Goal: Check status: Check status

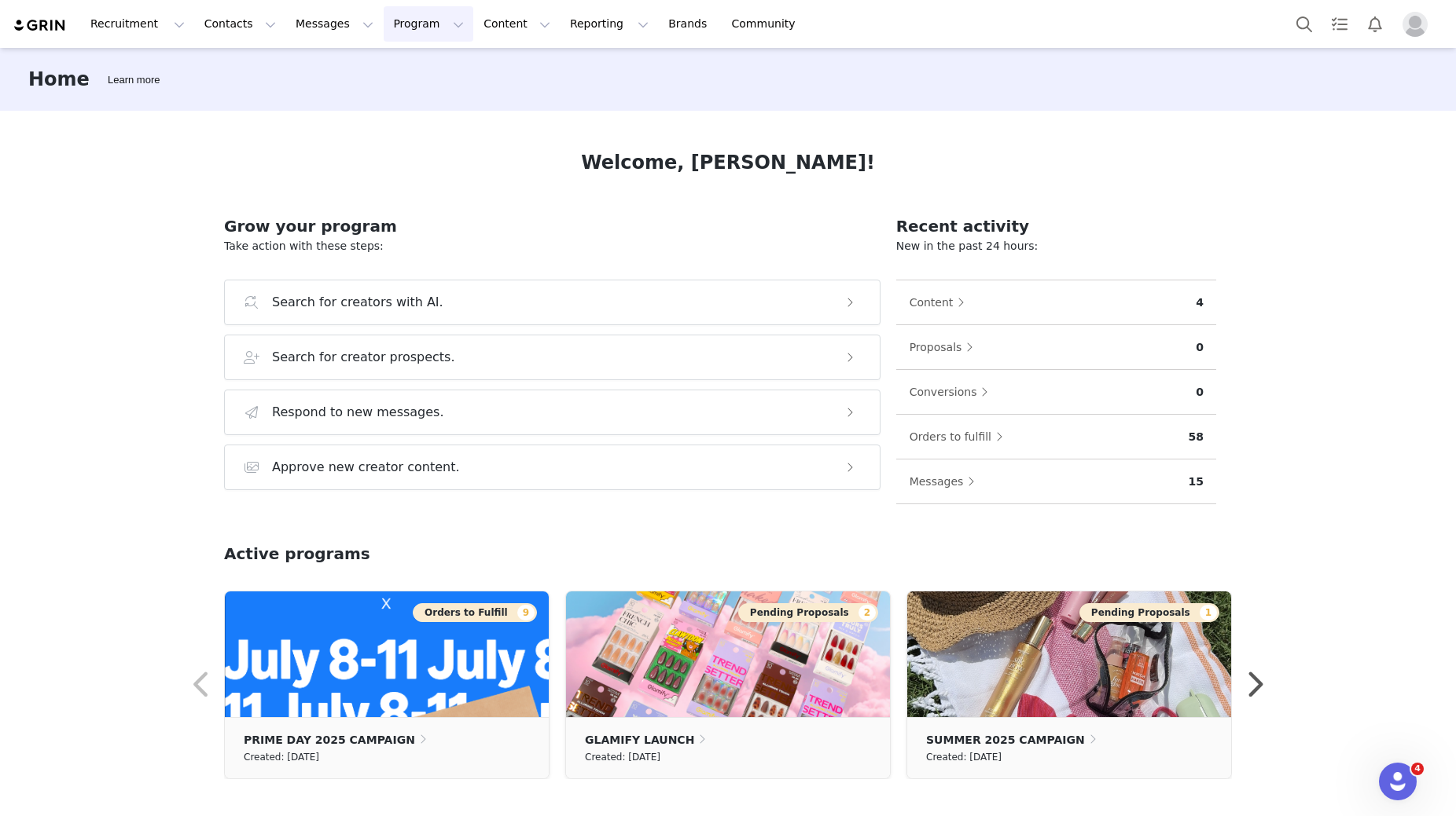
click at [410, 21] on button "Program Program" at bounding box center [428, 24] width 90 height 36
click at [403, 66] on p "Activations" at bounding box center [402, 69] width 61 height 16
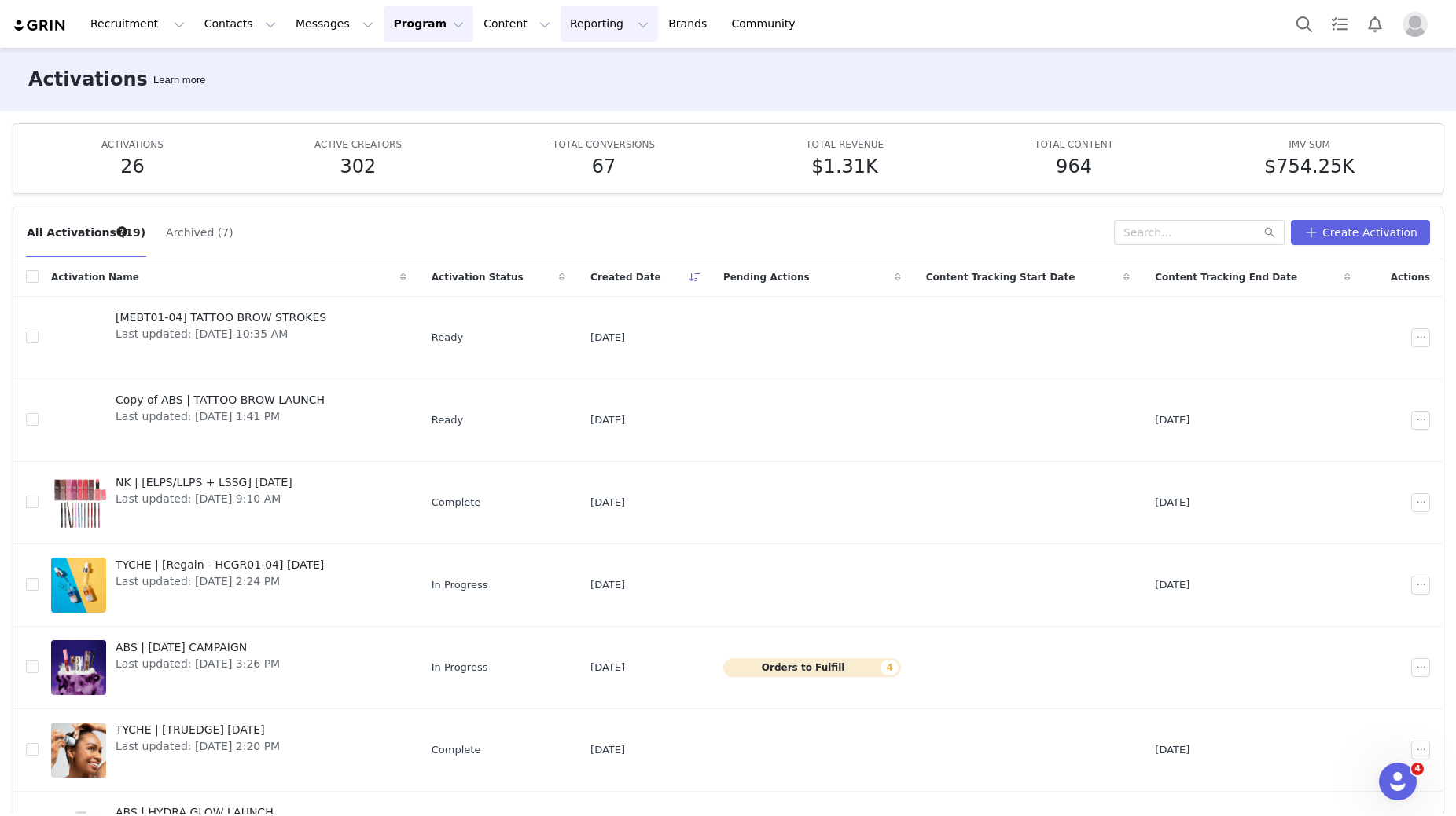
click at [561, 35] on button "Reporting Reporting" at bounding box center [609, 24] width 97 height 36
click at [561, 65] on p "Dashboard" at bounding box center [564, 69] width 60 height 16
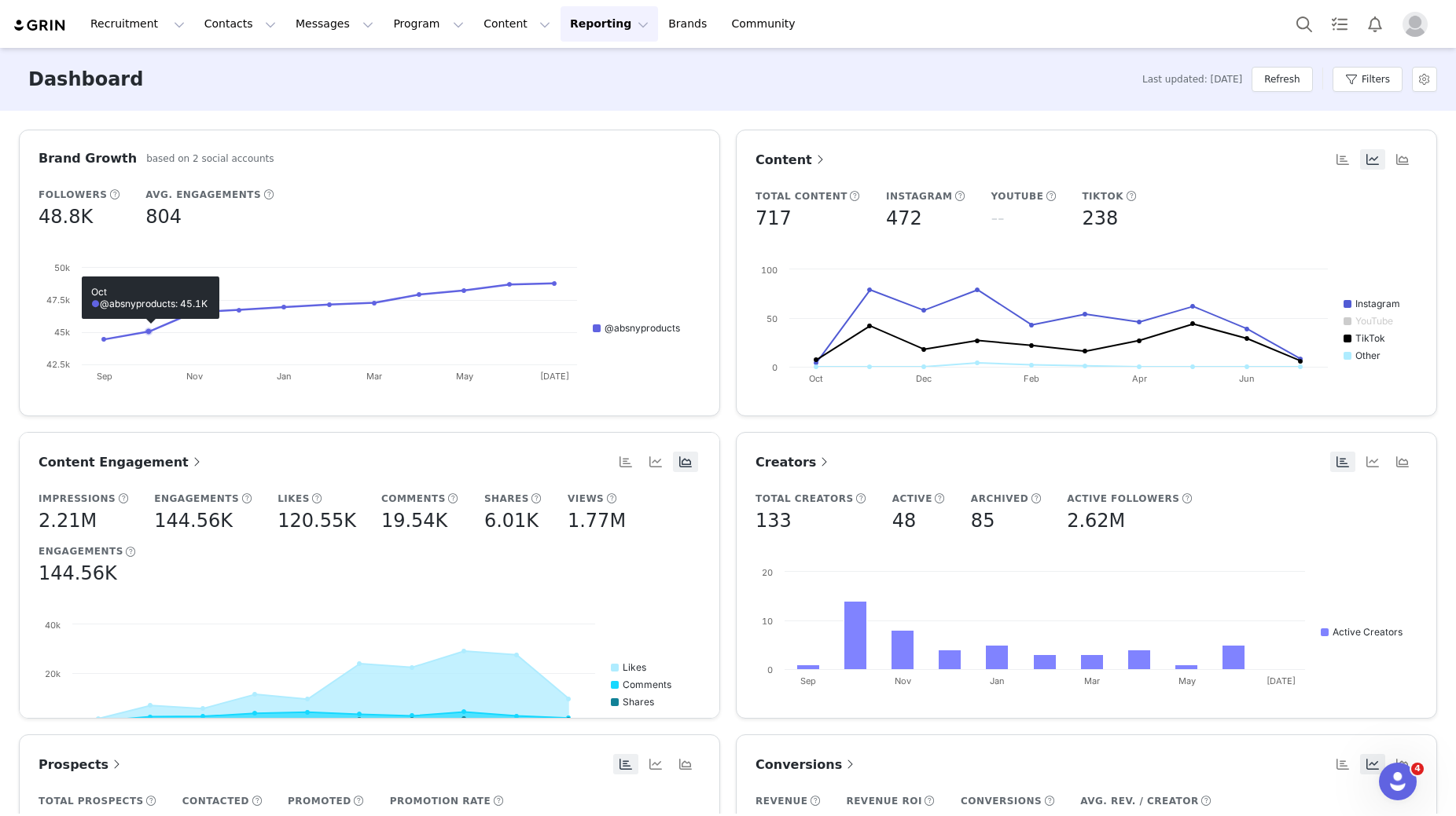
scroll to position [3, 0]
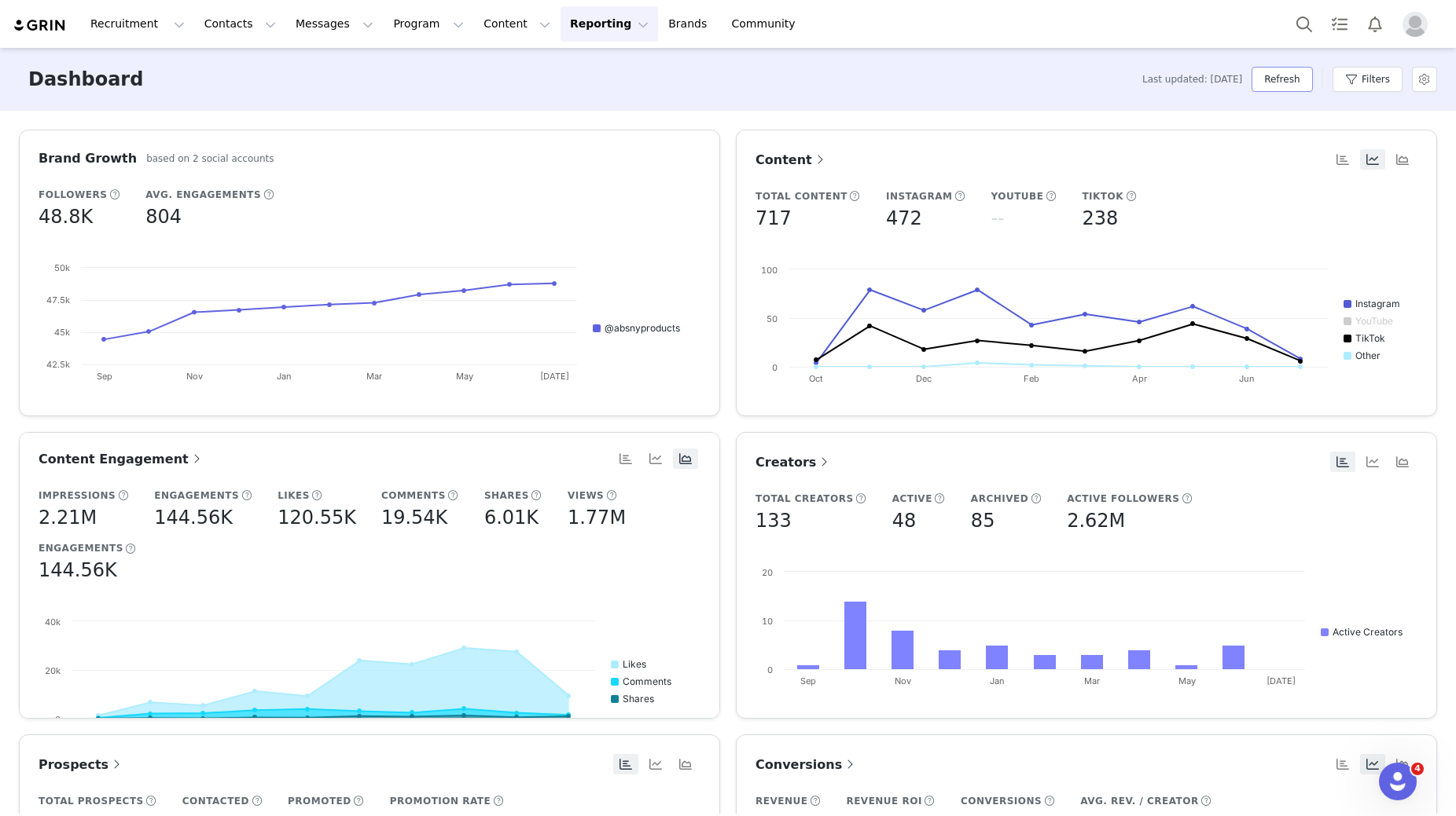
click at [1278, 77] on button "Refresh" at bounding box center [1282, 79] width 61 height 25
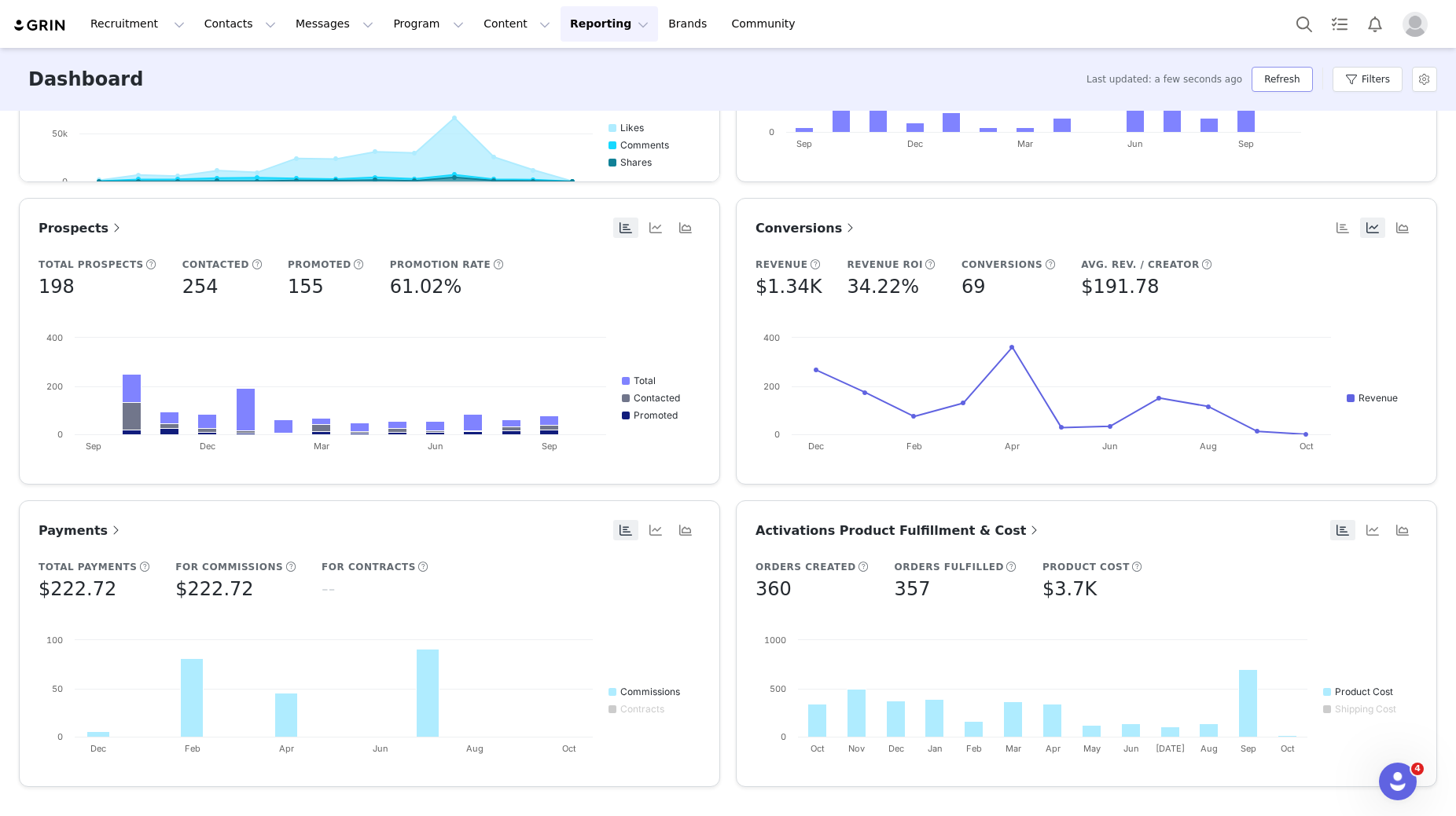
scroll to position [544, 0]
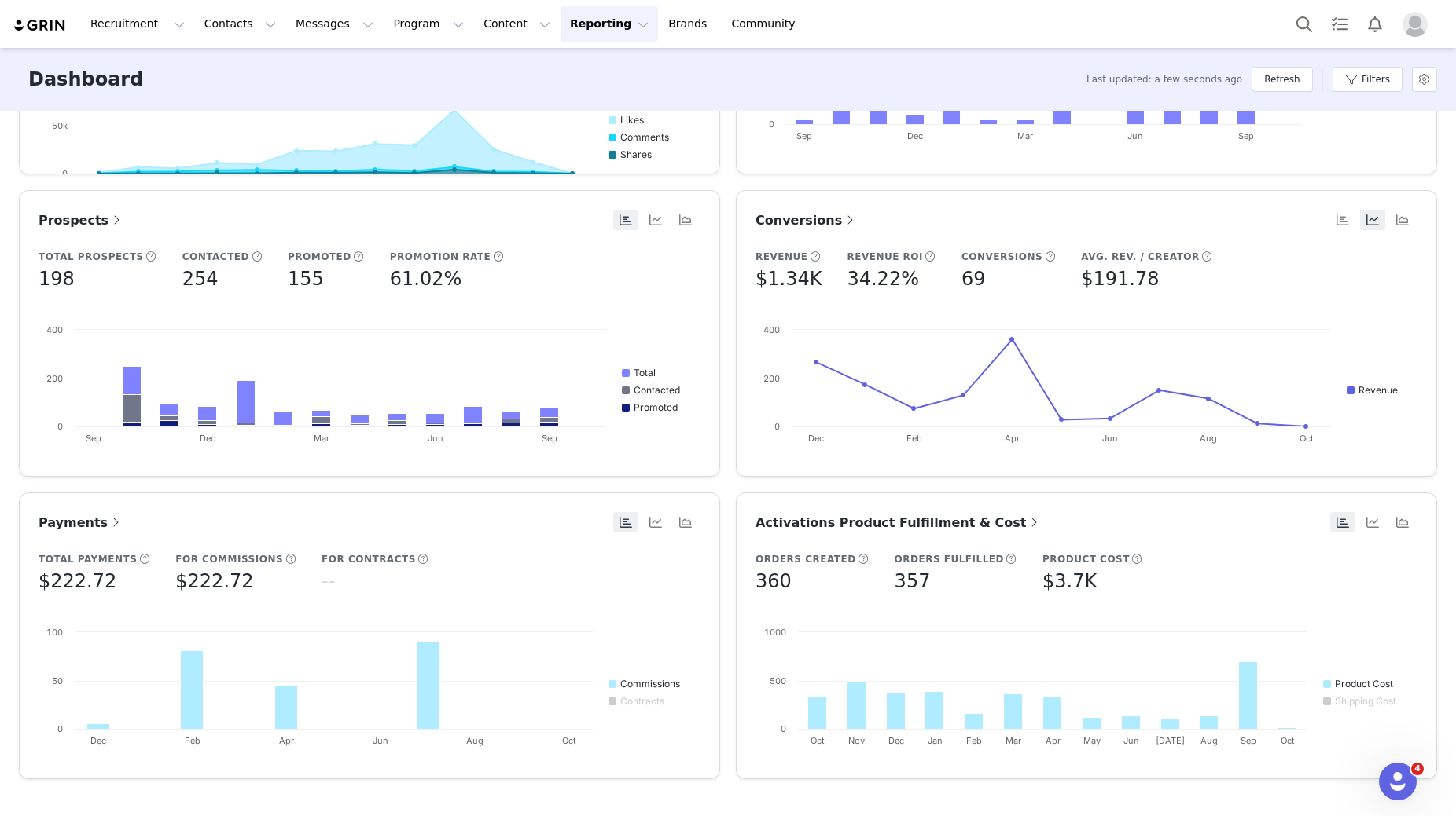
click at [819, 518] on span "Activations Product Fulfillment & Cost" at bounding box center [898, 522] width 286 height 14
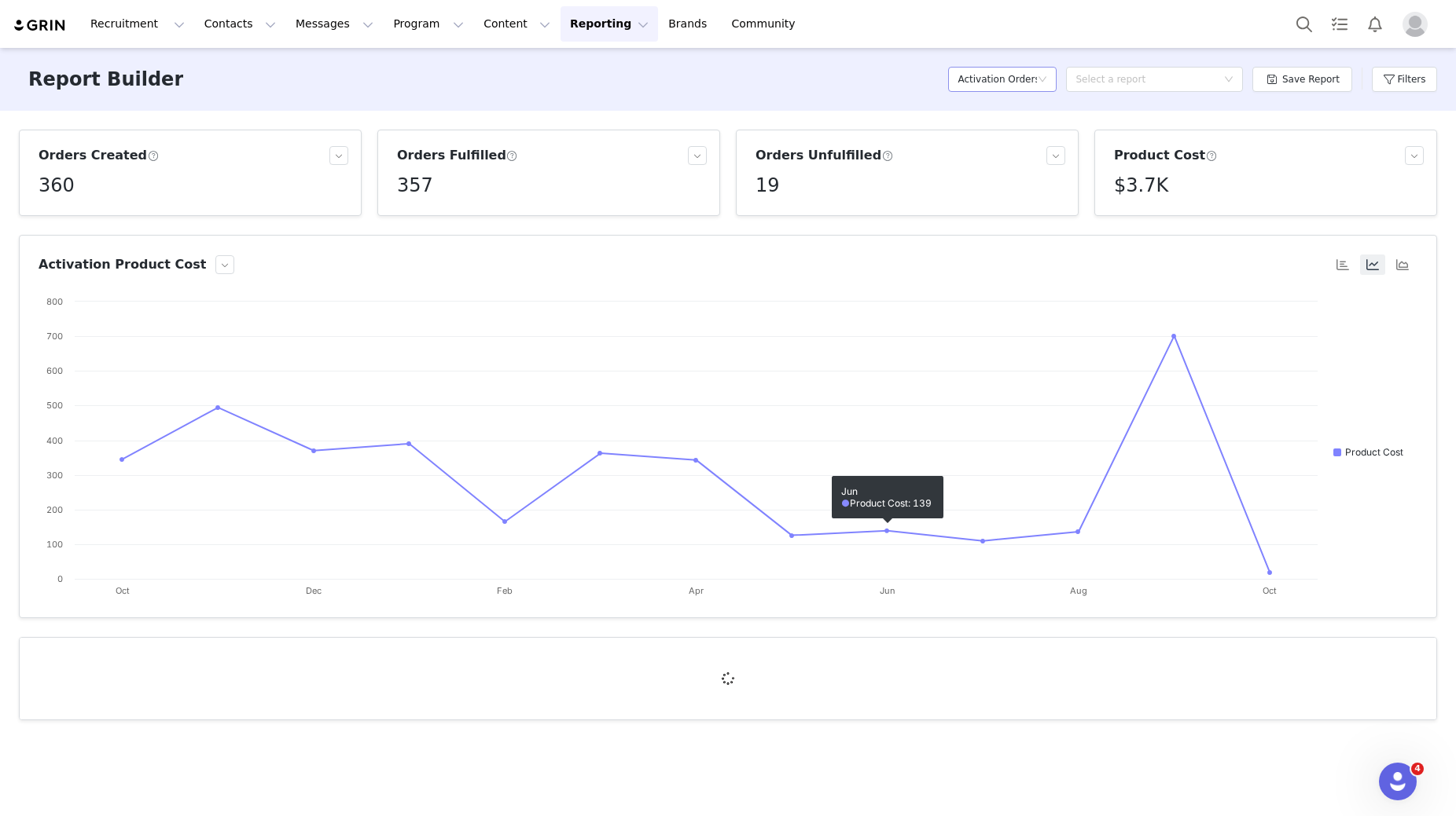
click at [1005, 87] on h5 "Activation Orders" at bounding box center [996, 79] width 79 height 23
click at [1011, 179] on h5 "Activation Orders" at bounding box center [1006, 186] width 90 height 17
click at [1388, 79] on button "Filters" at bounding box center [1404, 79] width 66 height 25
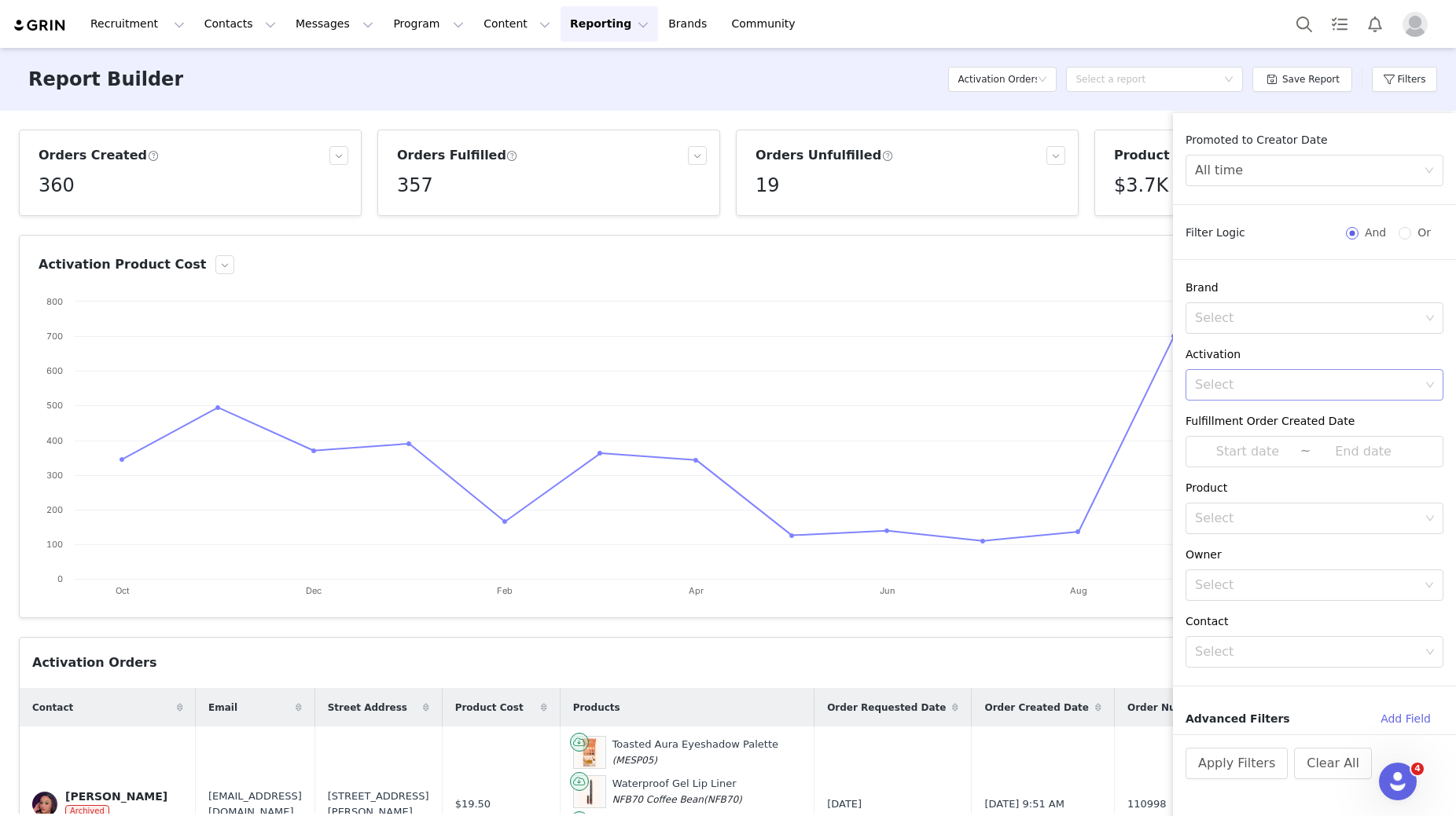
click at [1224, 390] on div "Select" at bounding box center [1307, 385] width 225 height 15
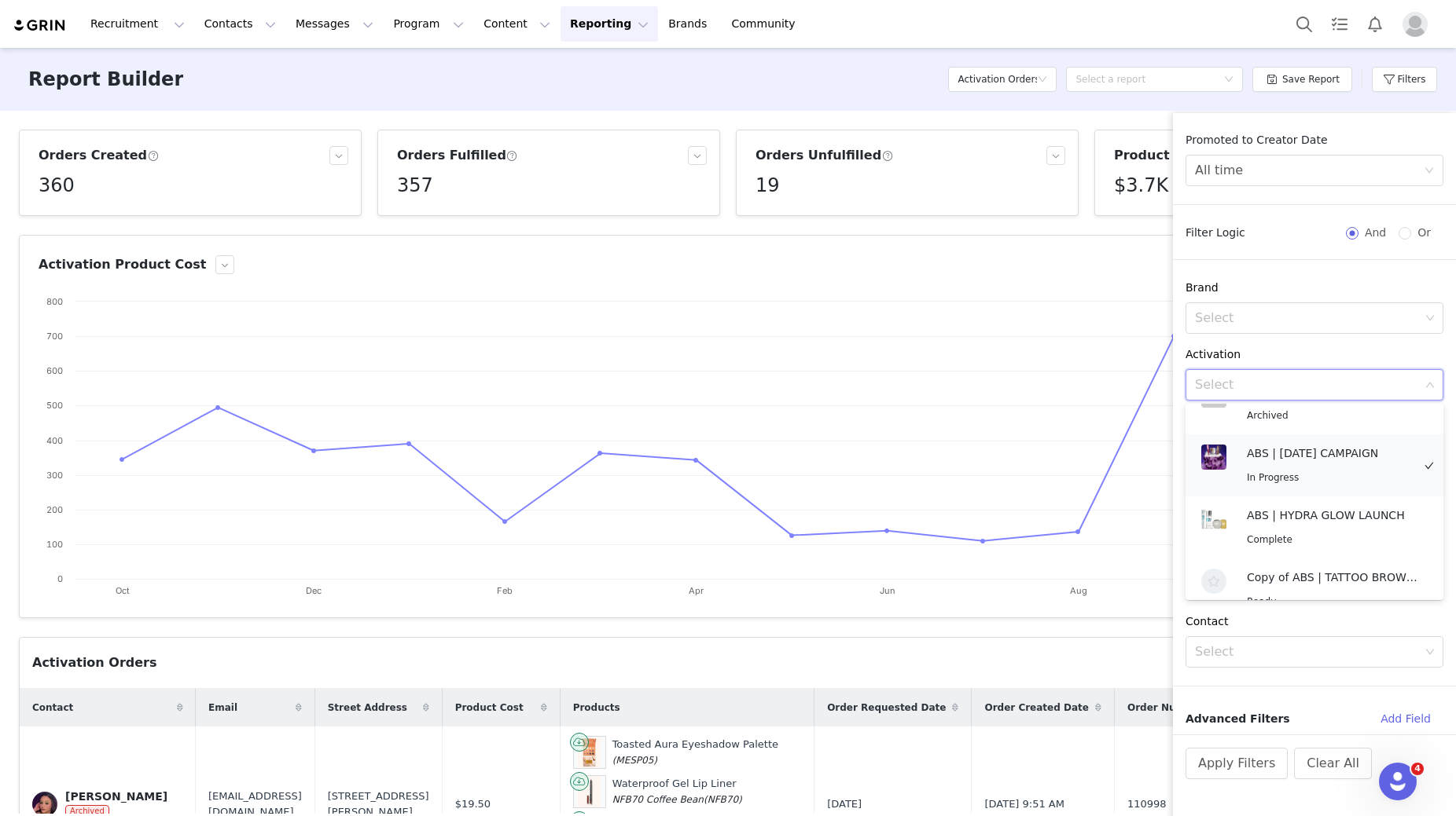
click at [1289, 445] on p "ABS | [DATE] CAMPAIGN" at bounding box center [1329, 454] width 165 height 17
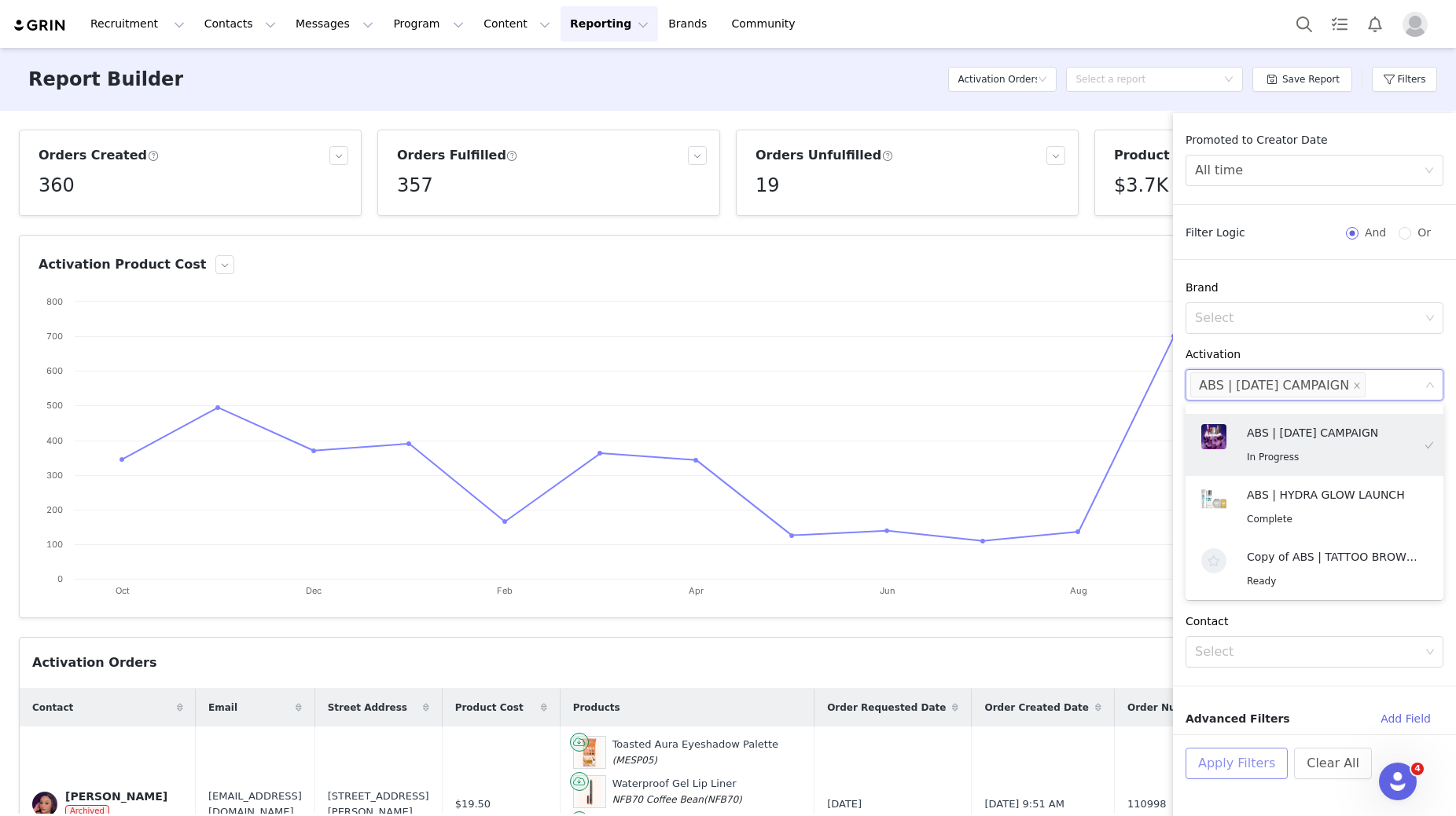
click at [1192, 763] on button "Apply Filters" at bounding box center [1236, 764] width 102 height 32
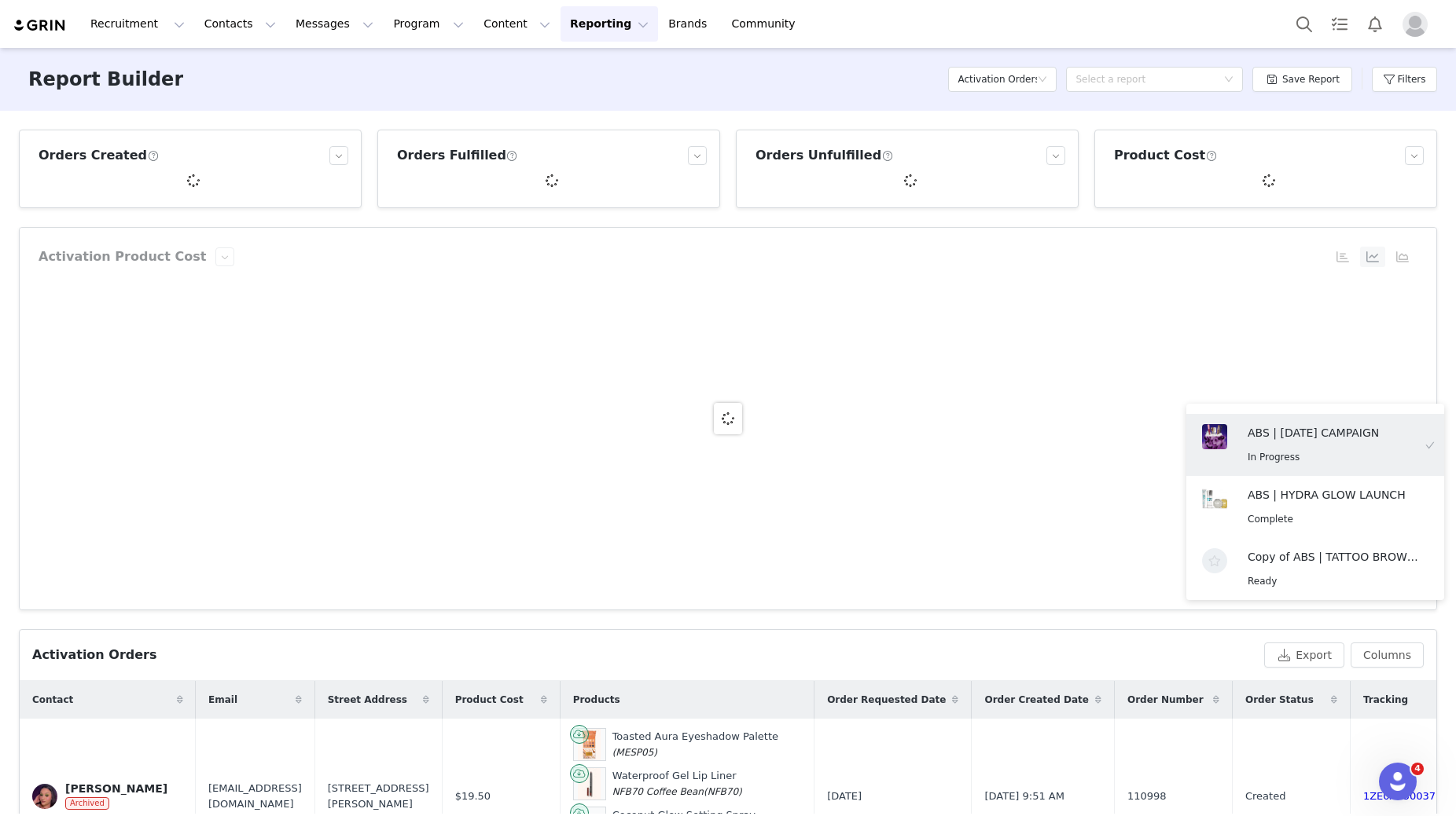
scroll to position [3, 0]
